Goal: Find contact information: Find contact information

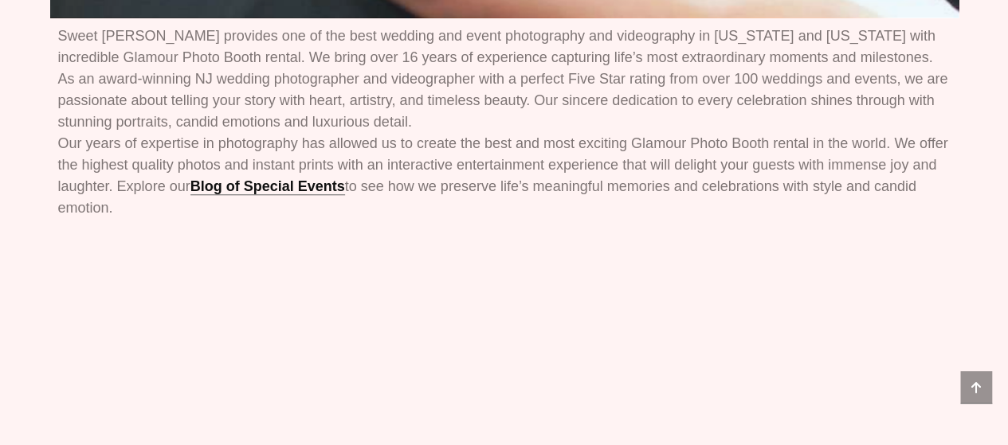
scroll to position [80, 0]
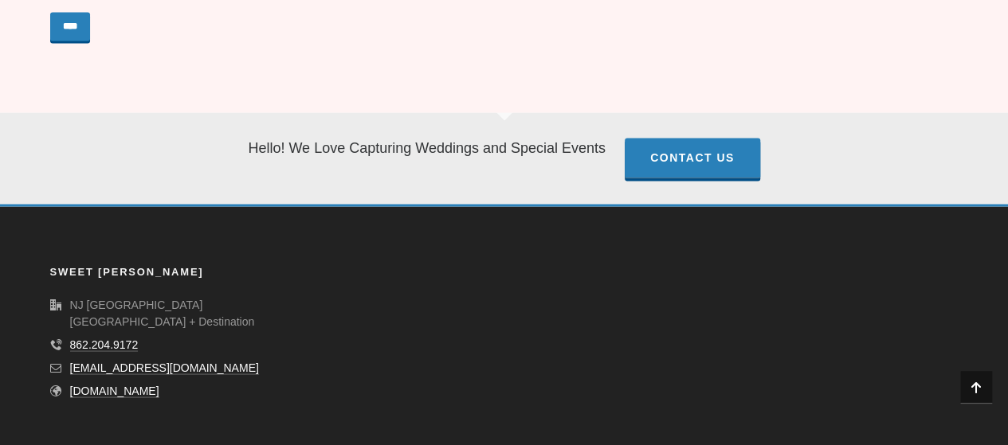
scroll to position [1424, 0]
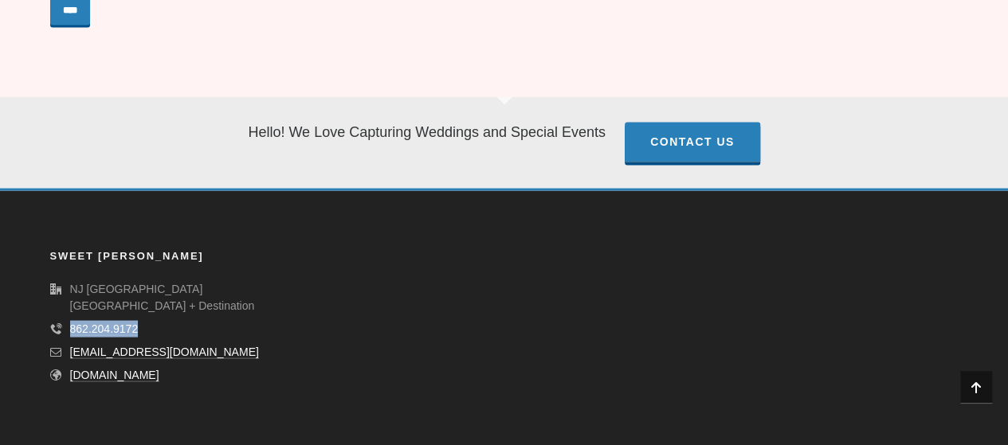
drag, startPoint x: 155, startPoint y: 326, endPoint x: 72, endPoint y: 327, distance: 83.7
click at [72, 327] on li "862.204.9172" at bounding box center [185, 328] width 271 height 17
copy link "862.204.9172"
